Goal: Find specific page/section: Find specific page/section

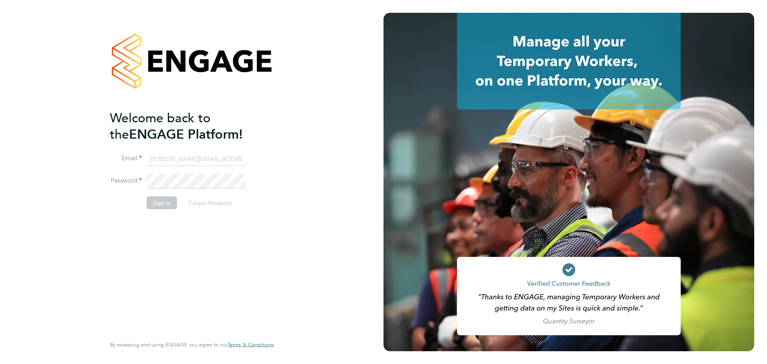
click at [166, 203] on button "Sign In" at bounding box center [162, 202] width 30 height 13
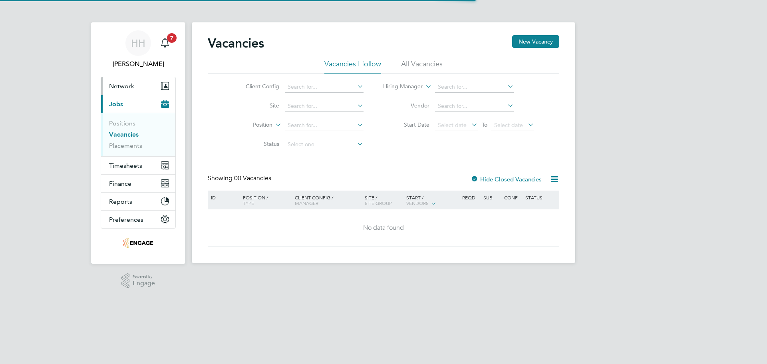
click at [137, 91] on button "Network" at bounding box center [138, 86] width 74 height 18
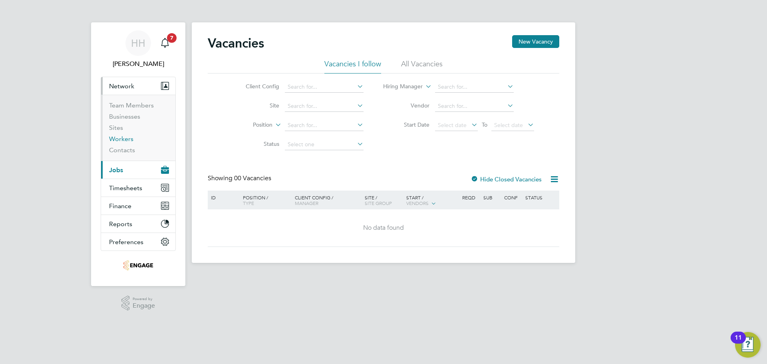
click at [121, 138] on link "Workers" at bounding box center [121, 139] width 24 height 8
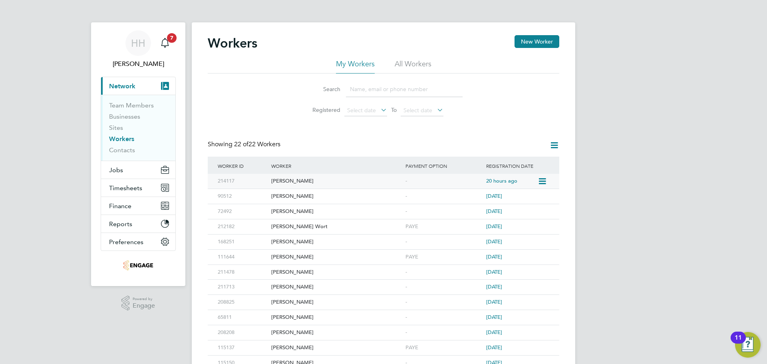
click at [540, 178] on icon at bounding box center [542, 182] width 8 height 10
click at [405, 184] on div "-" at bounding box center [443, 181] width 81 height 15
